Goal: Find specific page/section: Find specific page/section

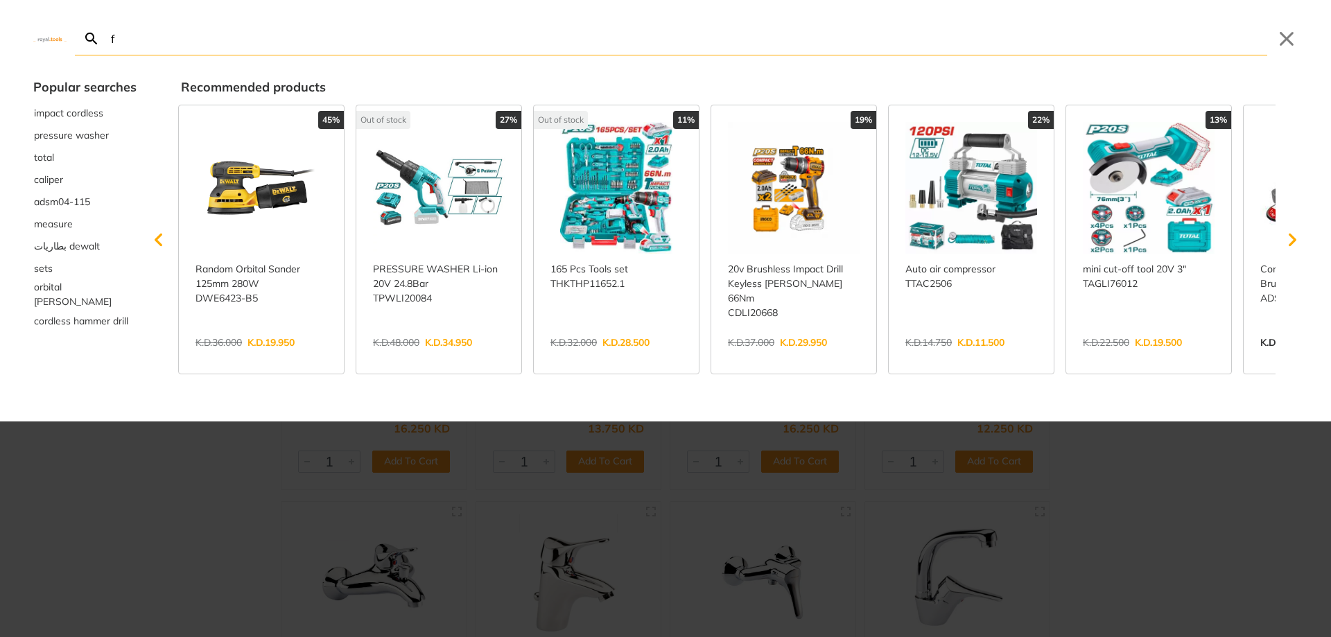
type input "fa"
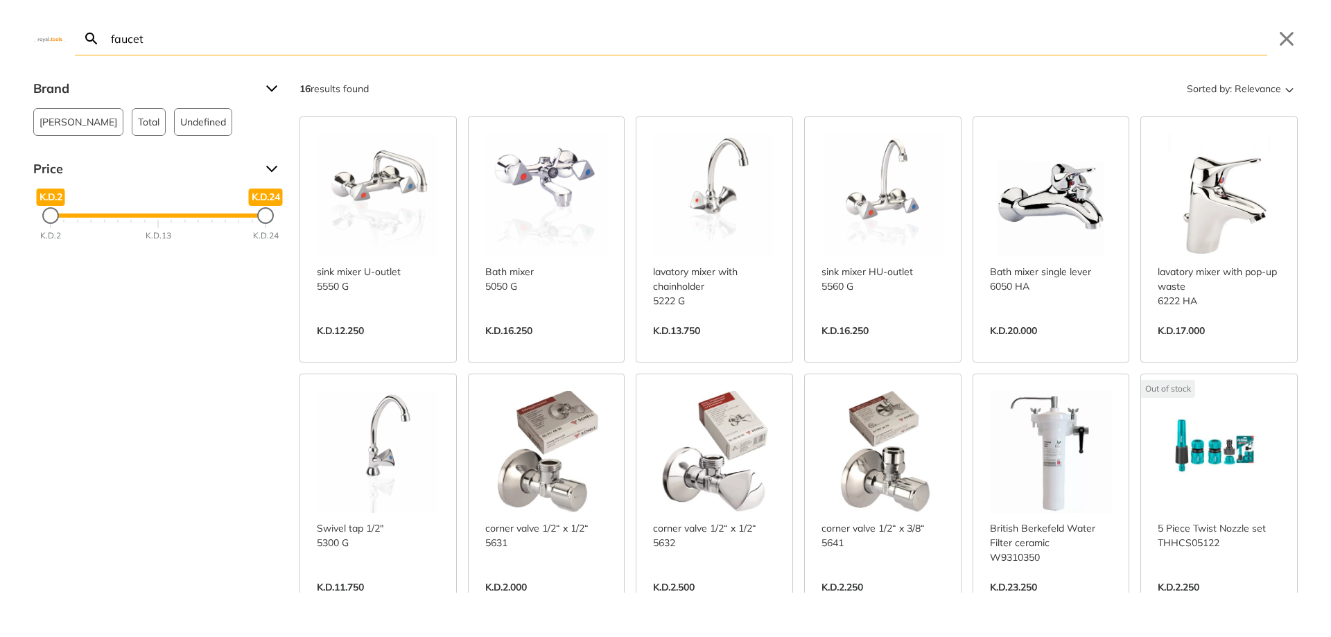
type input "faucets"
